Goal: Task Accomplishment & Management: Manage account settings

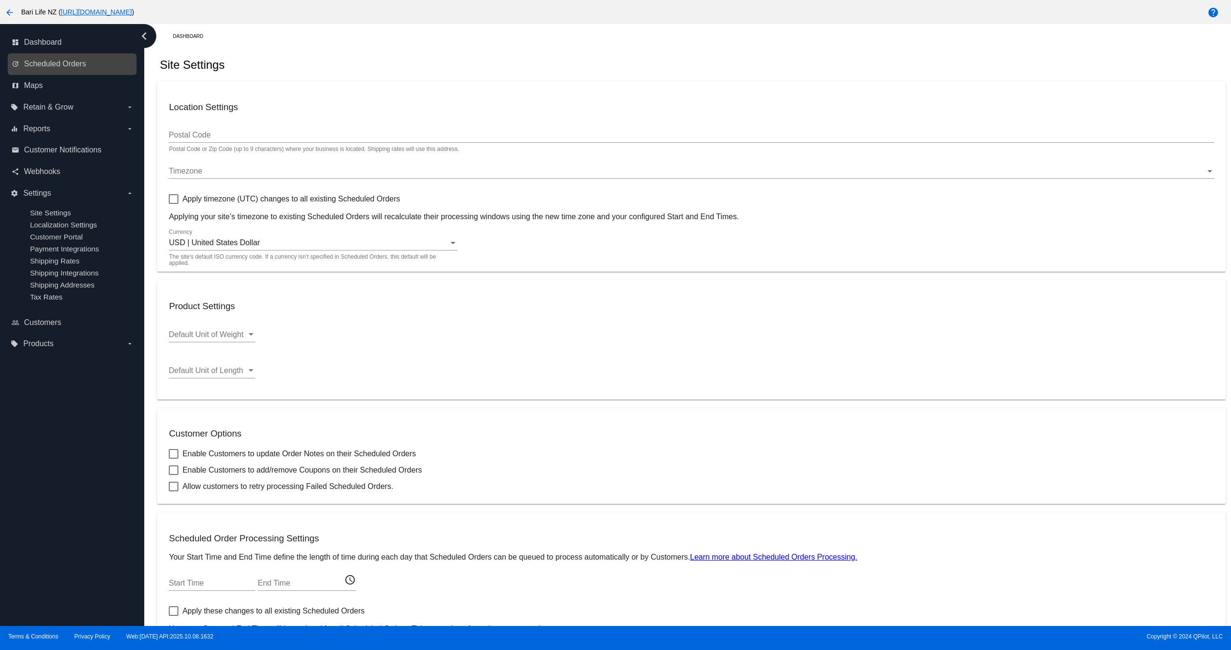
click at [35, 72] on link "update Scheduled Orders" at bounding box center [73, 63] width 122 height 15
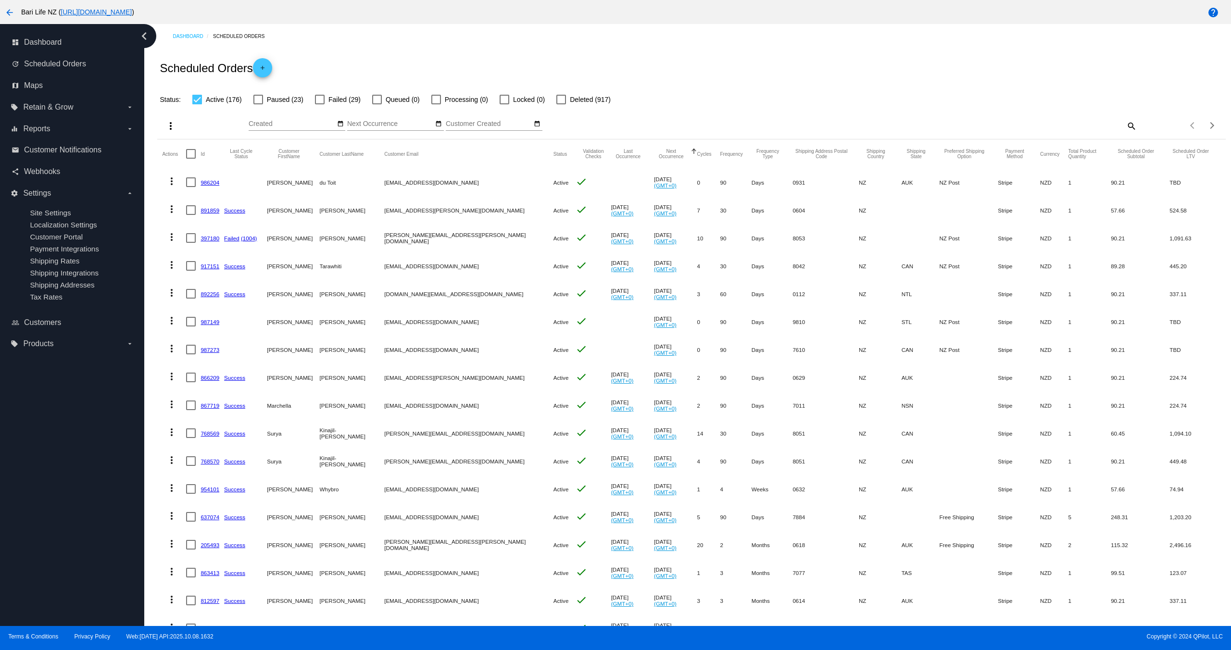
click at [208, 184] on link "986204" at bounding box center [210, 182] width 19 height 6
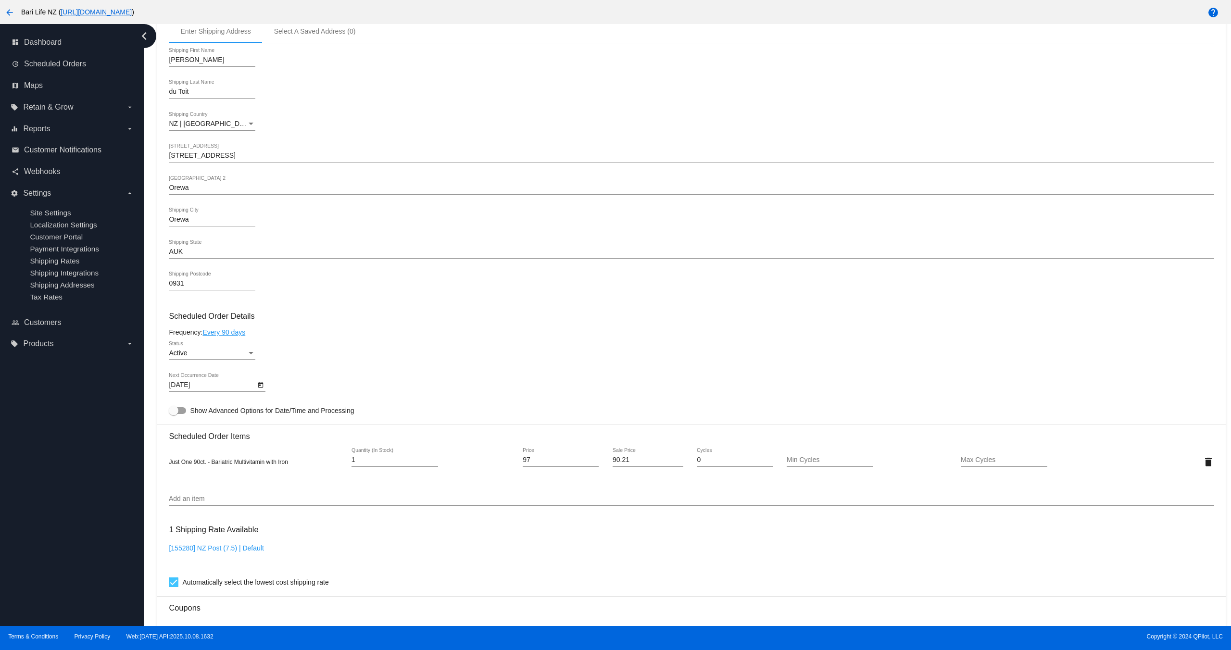
scroll to position [240, 0]
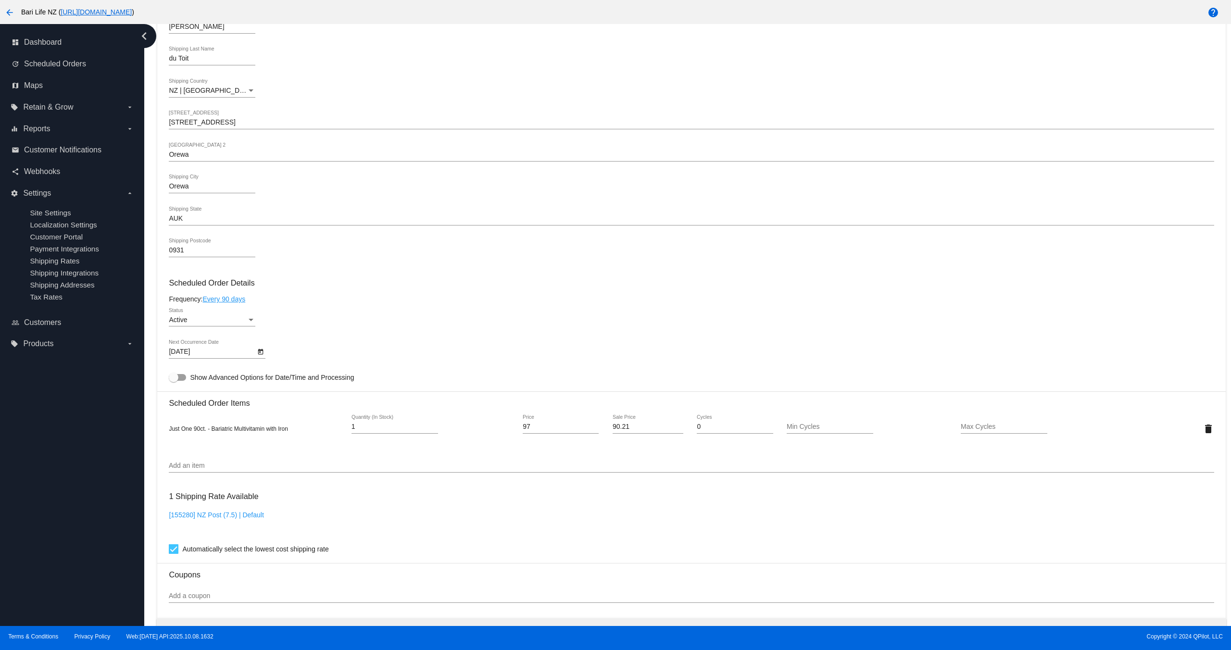
click at [180, 376] on div at bounding box center [177, 377] width 17 height 7
click at [174, 381] on input "Show Advanced Options for Date/Time and Processing" at bounding box center [173, 381] width 0 height 0
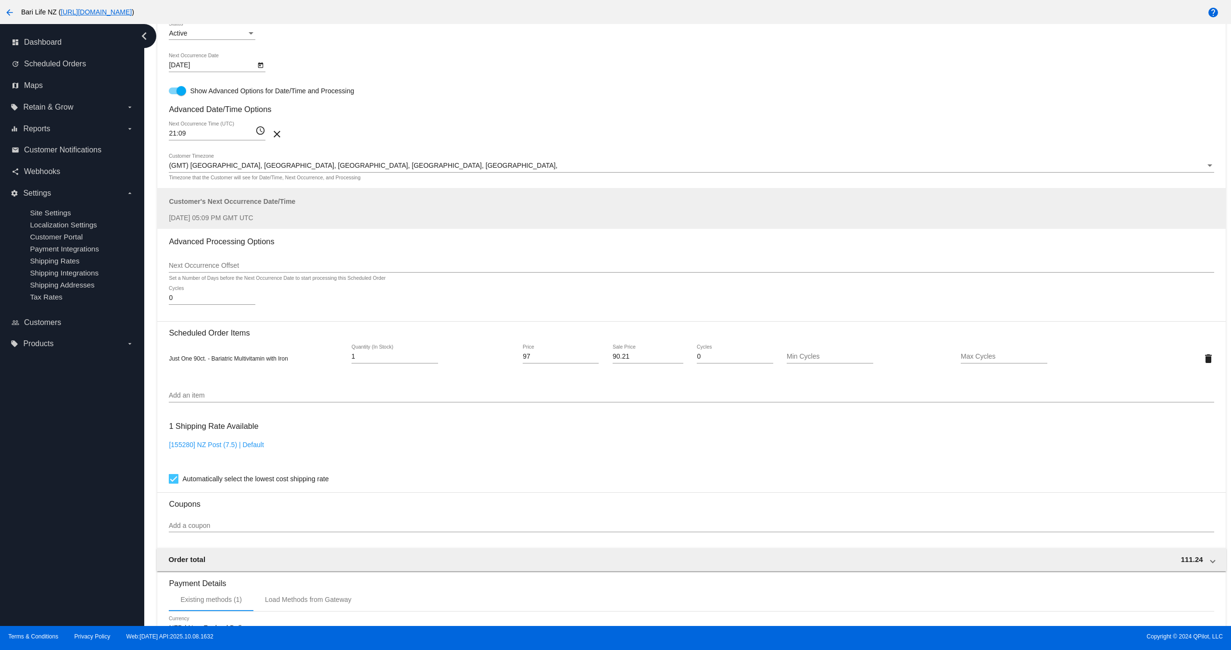
scroll to position [529, 0]
click at [177, 94] on div at bounding box center [181, 89] width 10 height 10
click at [174, 93] on input "Show Advanced Options for Date/Time and Processing" at bounding box center [173, 92] width 0 height 0
checkbox input "false"
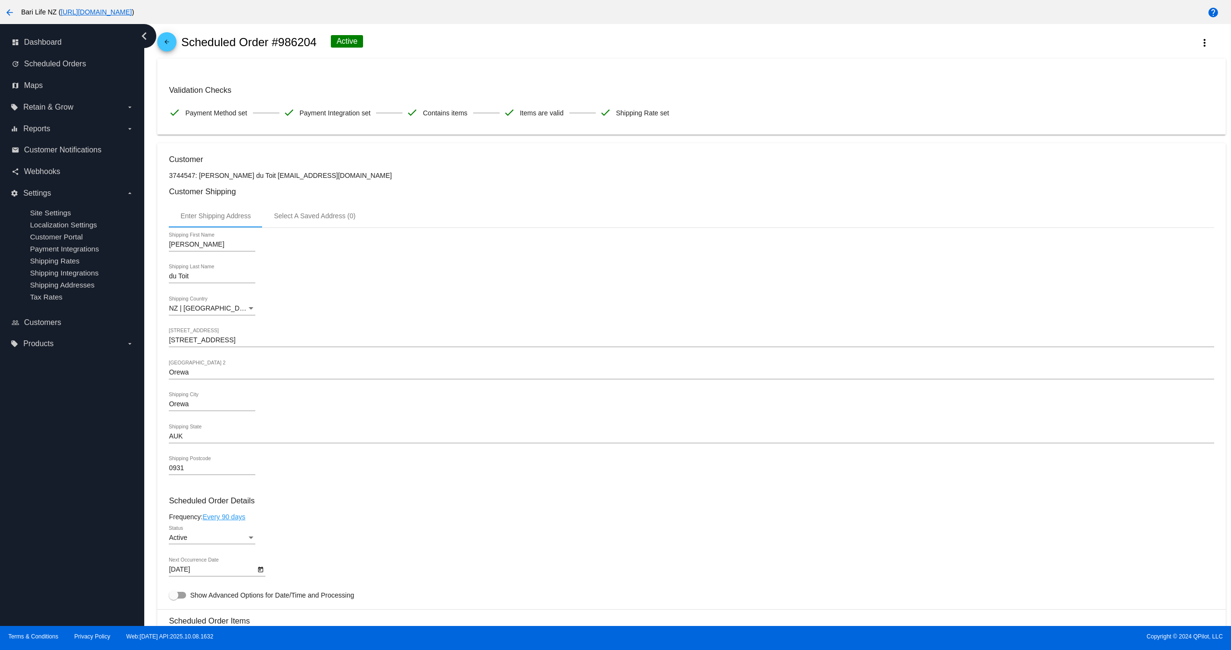
scroll to position [22, 0]
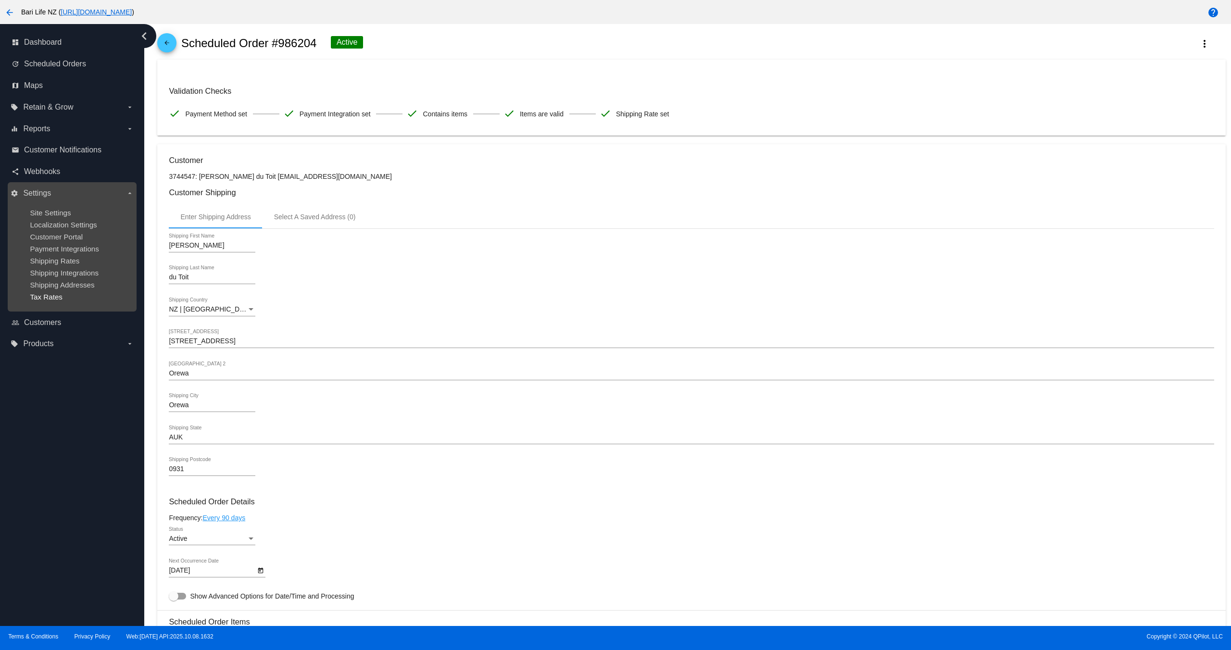
click at [57, 300] on span "Tax Rates" at bounding box center [46, 297] width 33 height 8
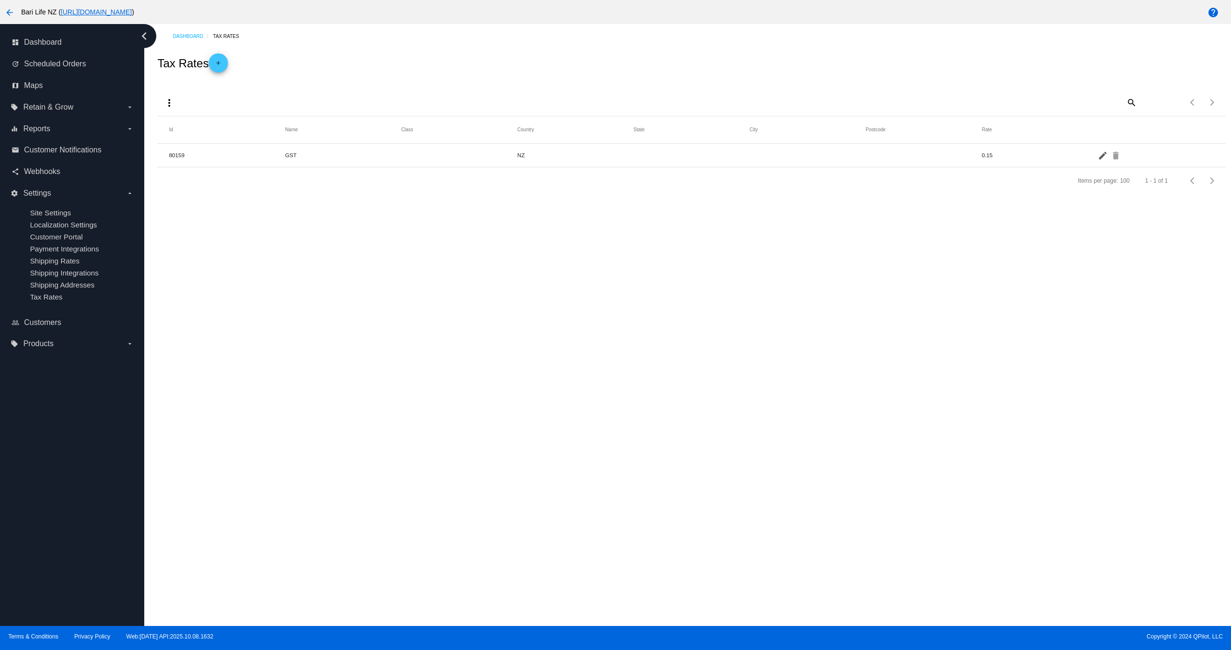
click at [1101, 156] on mat-icon "edit" at bounding box center [1104, 155] width 12 height 15
click at [10, 11] on mat-icon "arrow_back" at bounding box center [10, 13] width 12 height 12
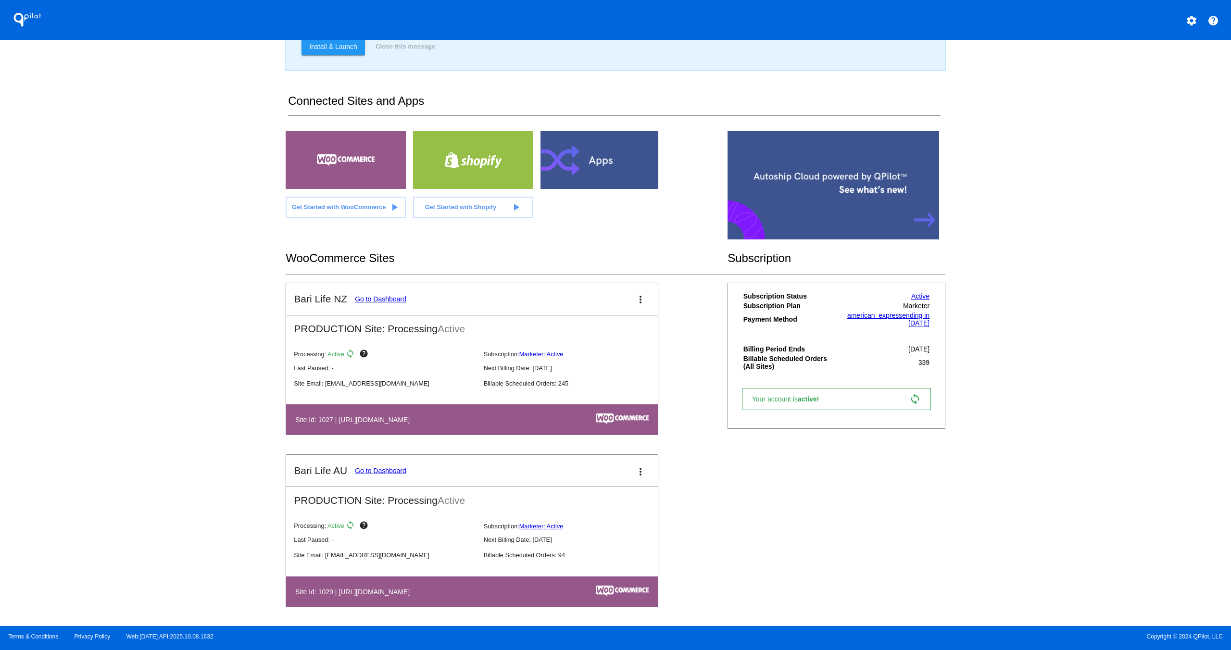
scroll to position [110, 0]
click at [377, 297] on link "Go to Dashboard" at bounding box center [380, 299] width 51 height 8
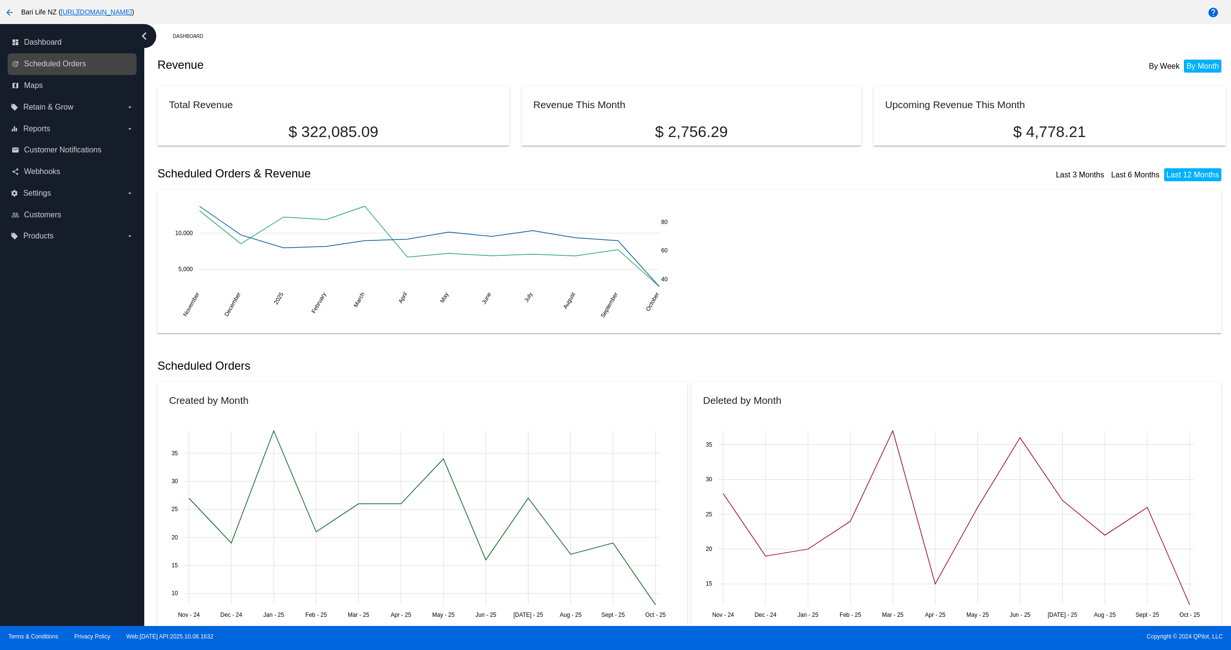
click at [45, 69] on link "update Scheduled Orders" at bounding box center [73, 63] width 122 height 15
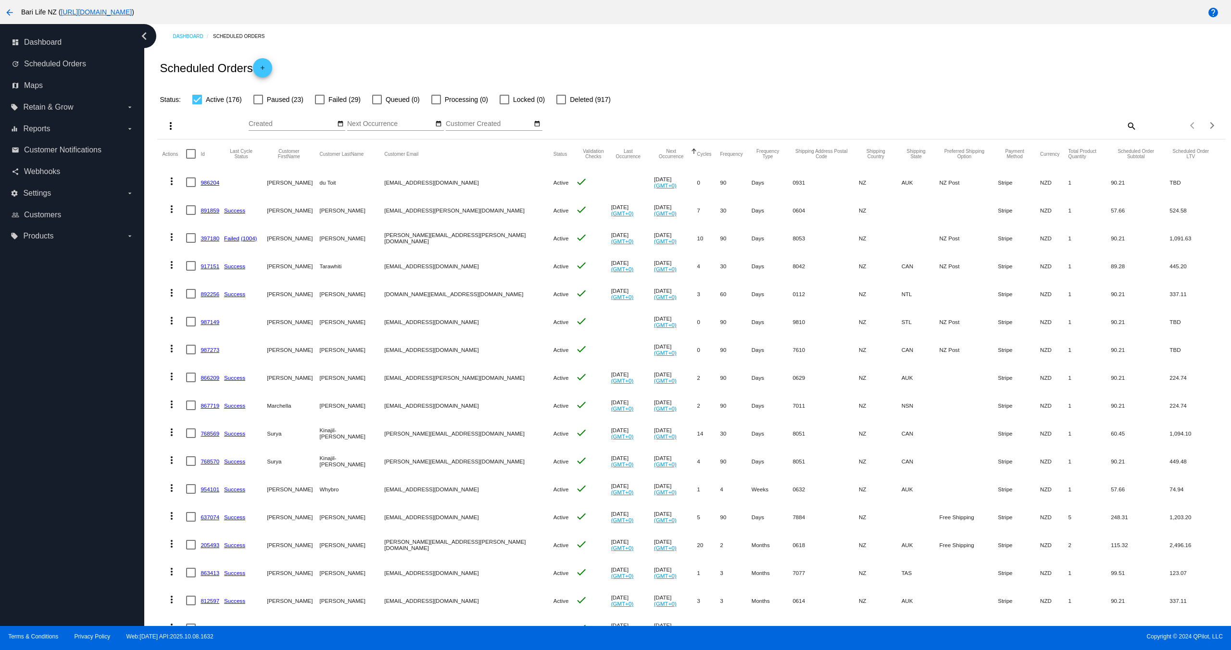
click at [211, 182] on link "986204" at bounding box center [210, 182] width 19 height 6
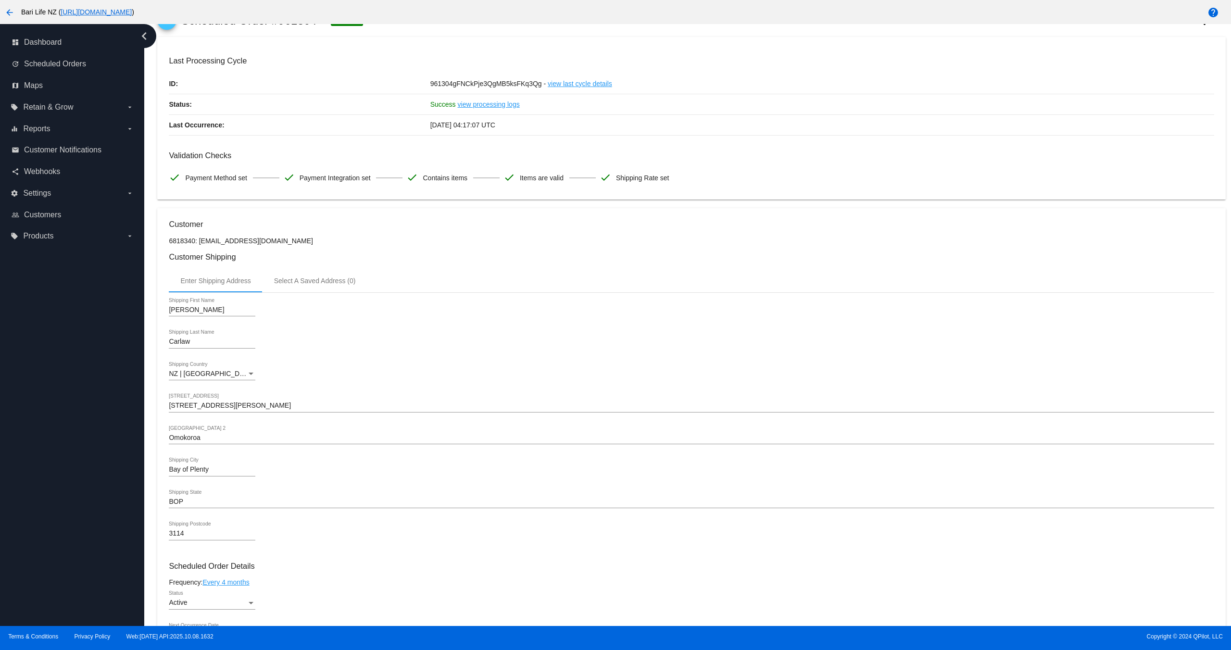
scroll to position [39, 0]
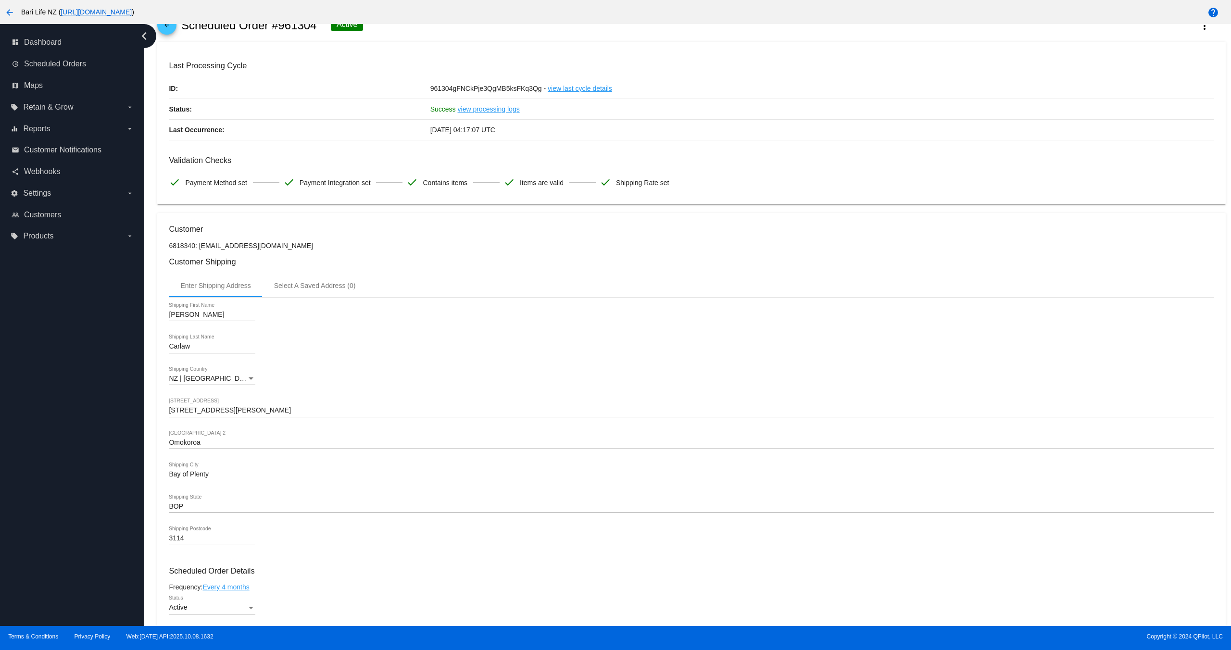
click at [198, 451] on div "Omokoroa Shipping Street 2" at bounding box center [691, 443] width 1045 height 27
click at [193, 480] on div "Bay of Plenty Shipping City" at bounding box center [212, 472] width 87 height 19
click at [195, 474] on input "Bay of Plenty" at bounding box center [212, 475] width 87 height 8
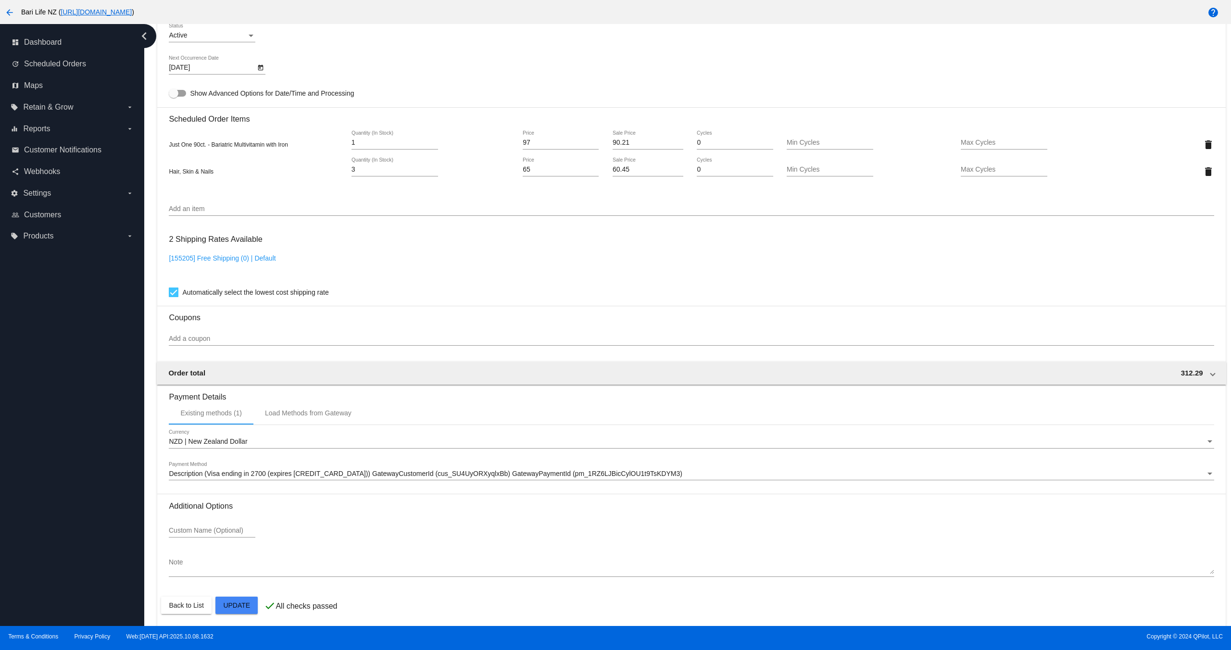
scroll to position [616, 0]
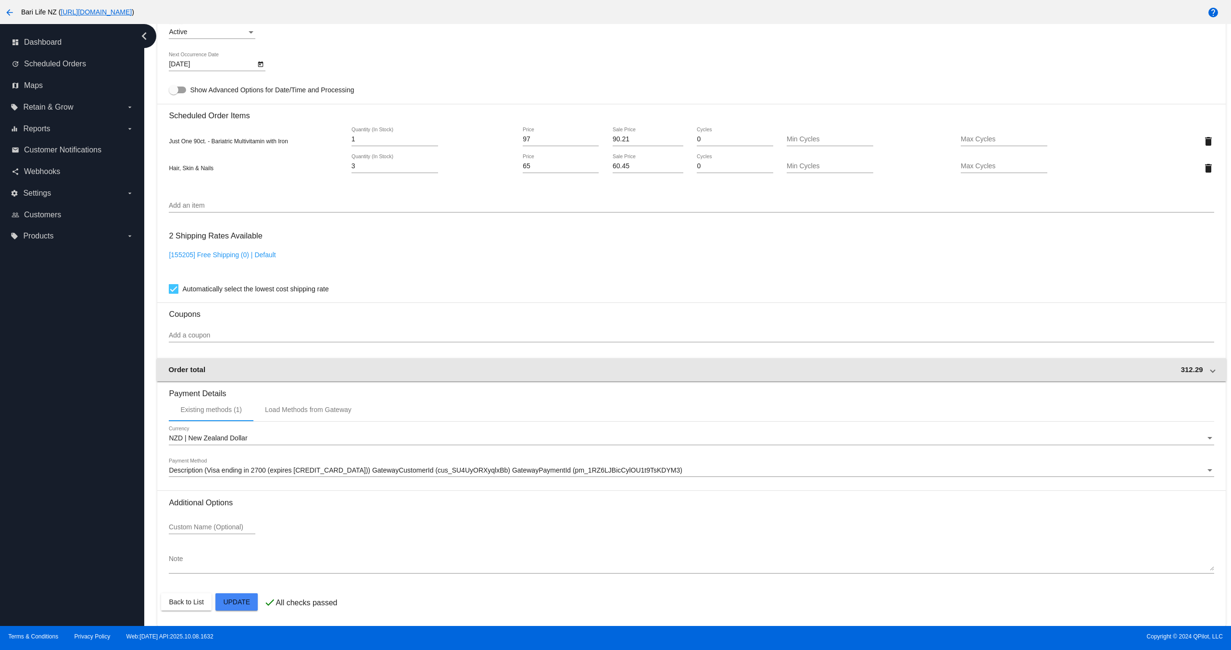
click at [265, 364] on mat-card "Customer 6818340: [EMAIL_ADDRESS][DOMAIN_NAME] Customer Shipping Enter Shipping…" at bounding box center [691, 131] width 1068 height 989
click at [1202, 366] on div "Order total 312.29" at bounding box center [689, 369] width 1042 height 8
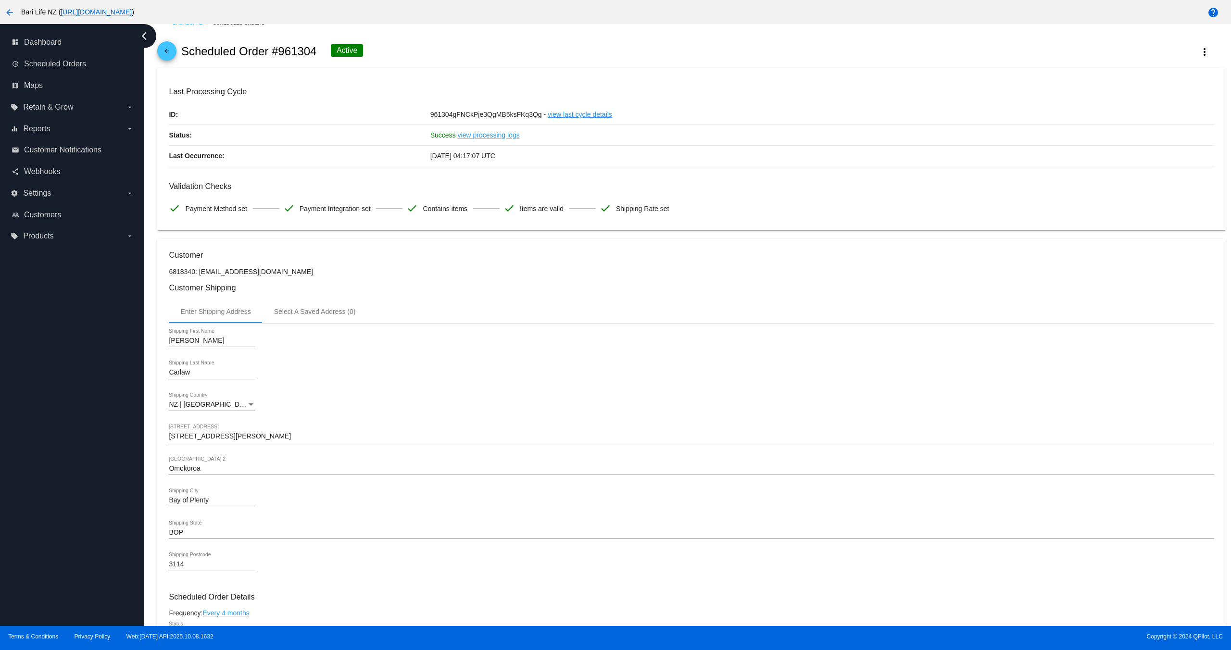
scroll to position [0, 0]
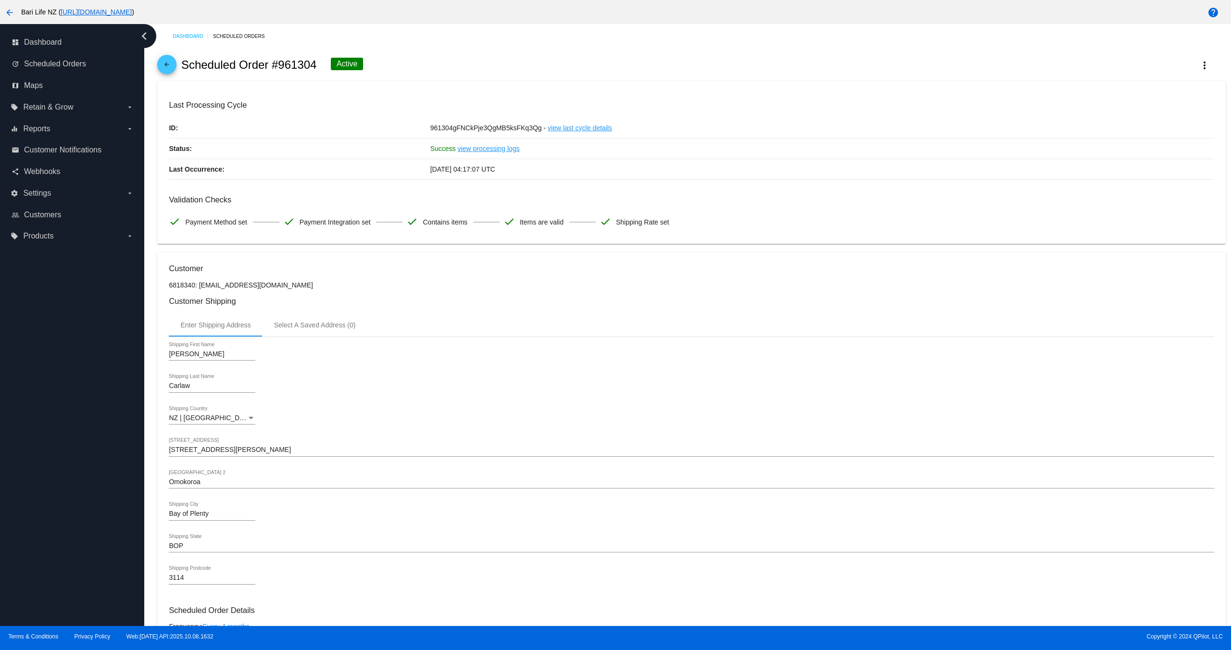
click at [225, 284] on p "6818340: [EMAIL_ADDRESS][DOMAIN_NAME]" at bounding box center [691, 285] width 1045 height 8
drag, startPoint x: 225, startPoint y: 284, endPoint x: 272, endPoint y: 285, distance: 47.6
click at [272, 285] on p "6818340: [EMAIL_ADDRESS][DOMAIN_NAME]" at bounding box center [691, 285] width 1045 height 8
copy p "[EMAIL_ADDRESS][DOMAIN_NAME]"
click at [73, 188] on label "settings Settings arrow_drop_down" at bounding box center [72, 193] width 123 height 15
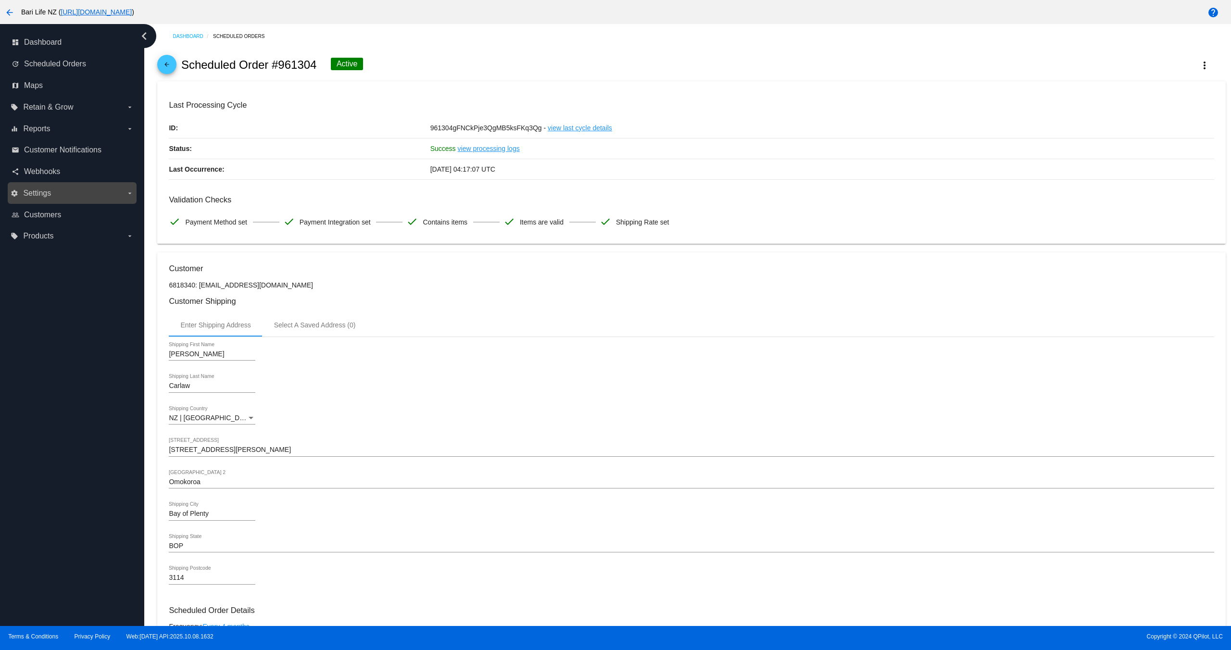
click at [0, 0] on input "settings Settings arrow_drop_down" at bounding box center [0, 0] width 0 height 0
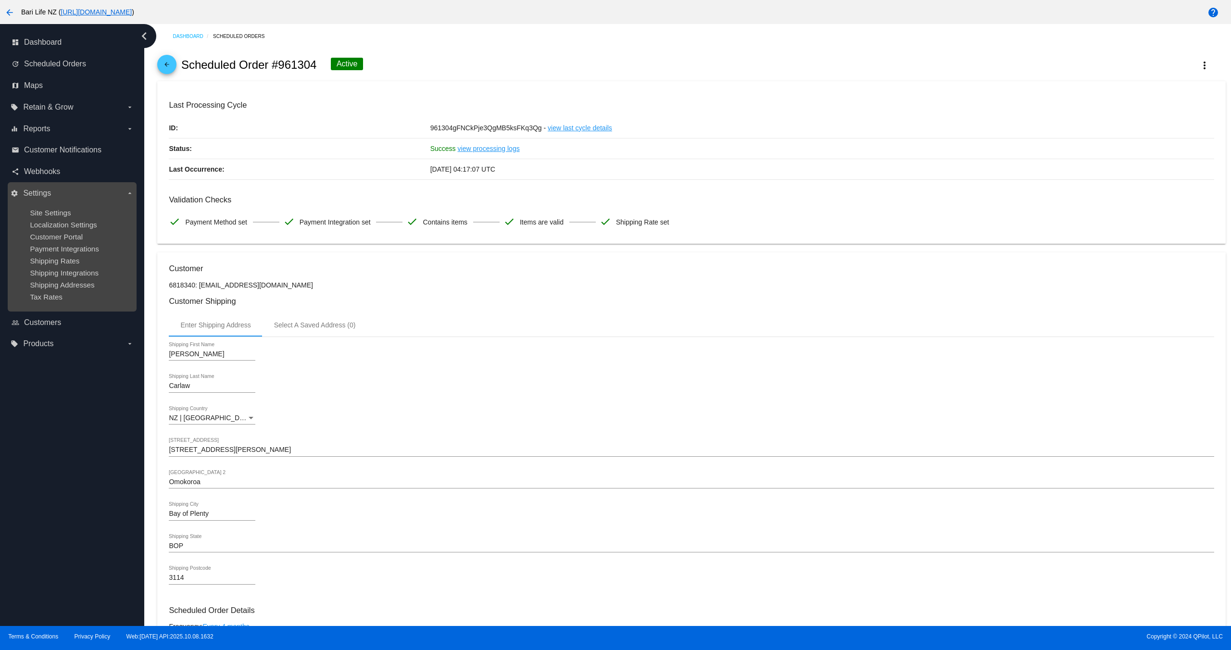
click at [53, 294] on ul "Site Settings Localization Settings Customer Portal Payment Integrations Shippi…" at bounding box center [72, 255] width 123 height 108
click at [53, 297] on span "Tax Rates" at bounding box center [46, 297] width 33 height 8
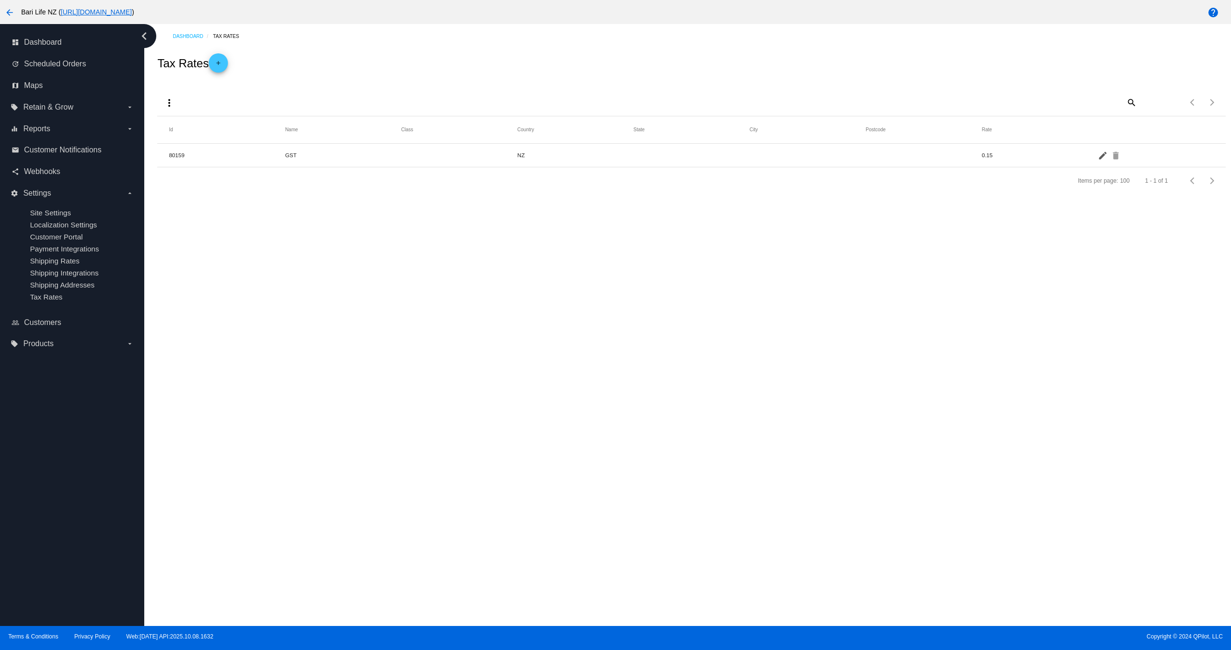
click at [1103, 160] on mat-icon "edit" at bounding box center [1104, 155] width 12 height 15
